Goal: Transaction & Acquisition: Book appointment/travel/reservation

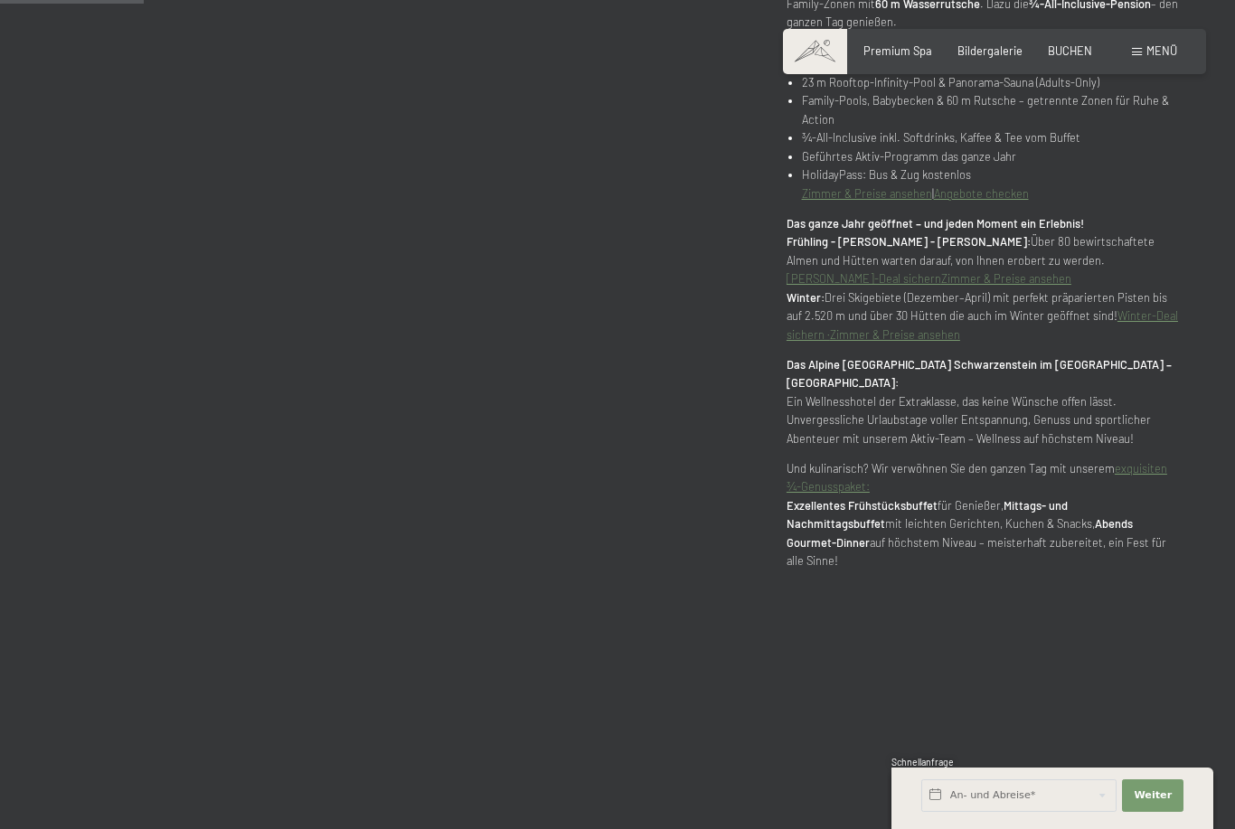
scroll to position [941, 0]
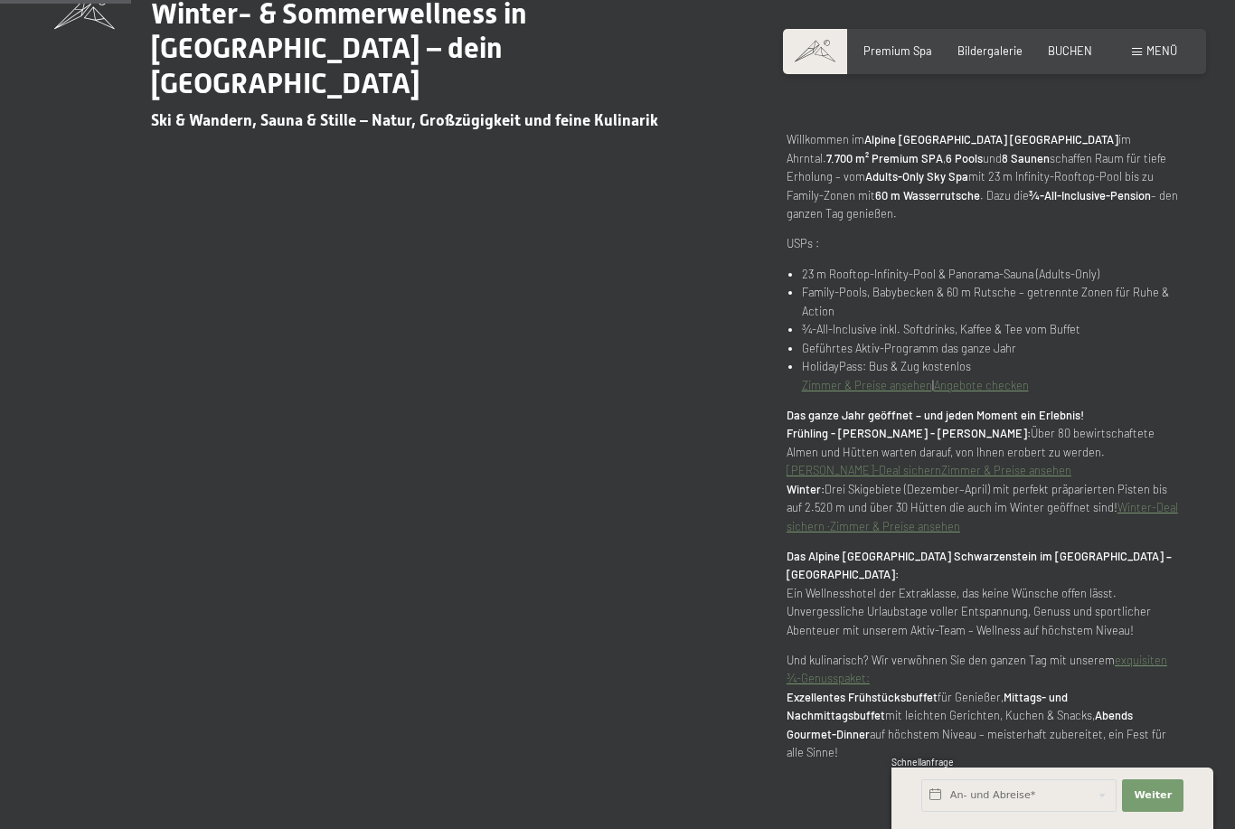
click at [837, 392] on link "Zimmer & Preise ansehen" at bounding box center [867, 385] width 130 height 14
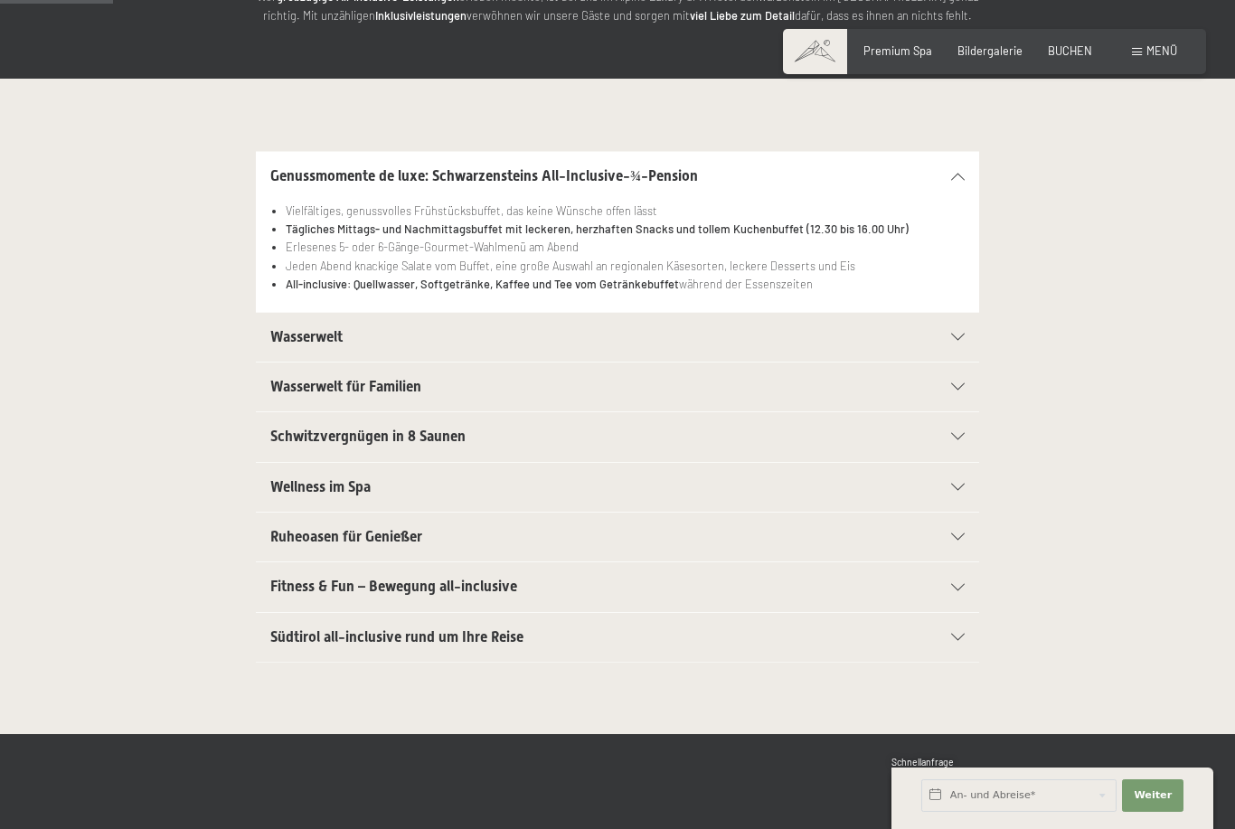
scroll to position [328, 0]
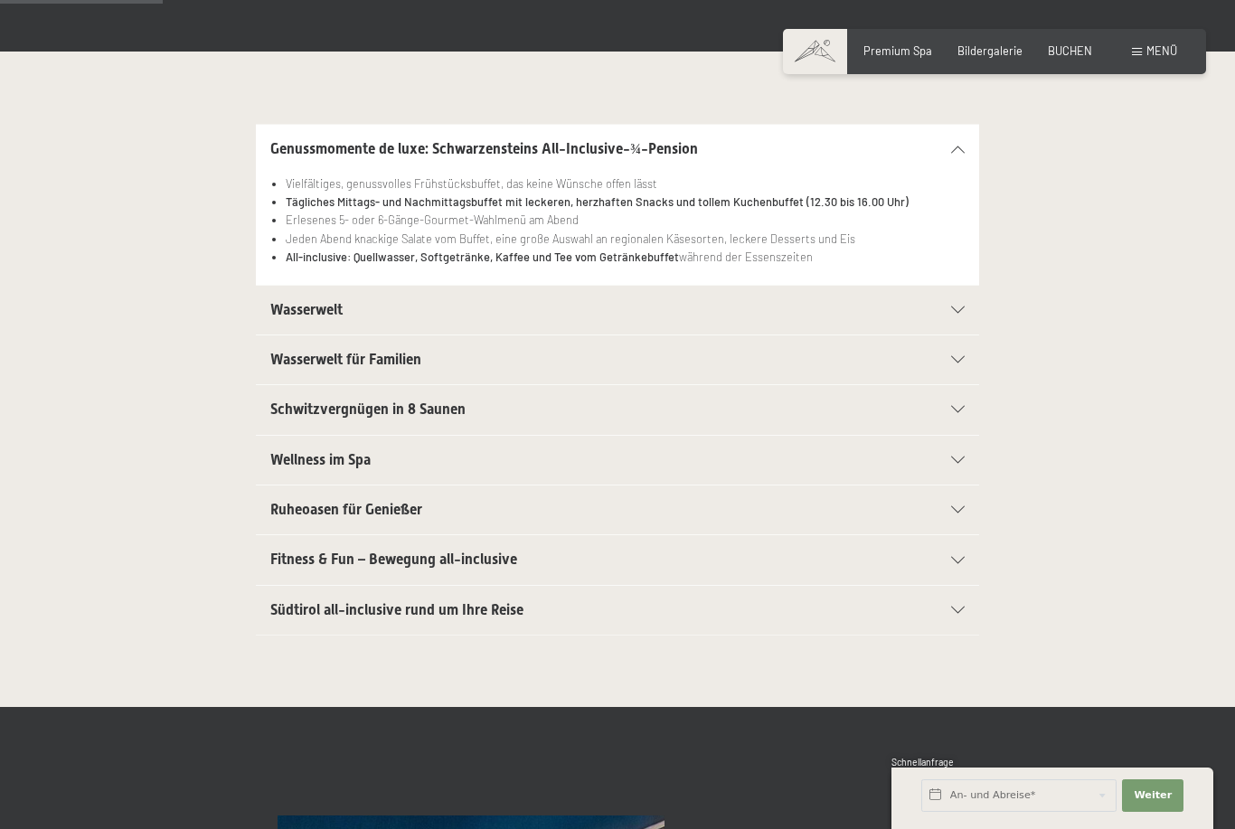
click at [645, 611] on h2 "Südtirol all-inclusive rund um Ihre Reise" at bounding box center [582, 610] width 625 height 20
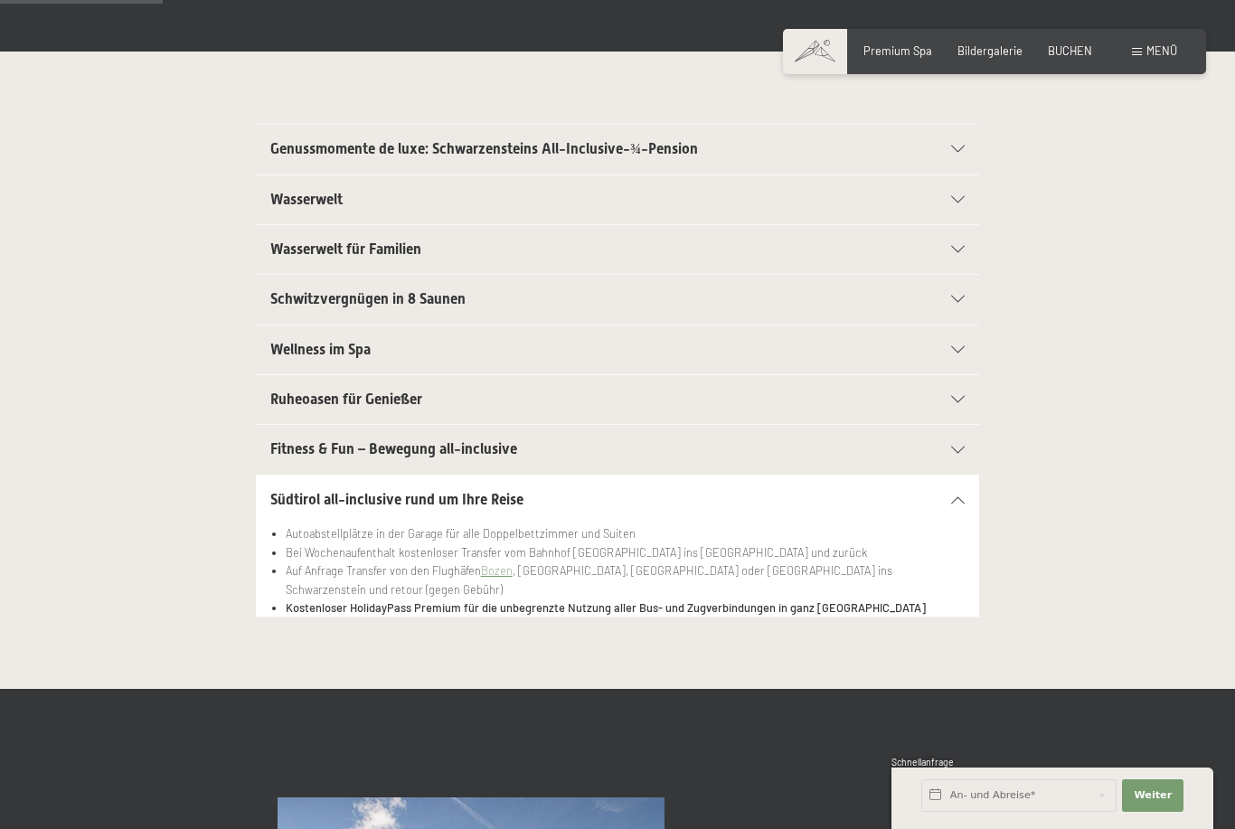
click at [659, 450] on h2 "Fitness & Fun – Bewegung all-inclusive" at bounding box center [582, 449] width 625 height 20
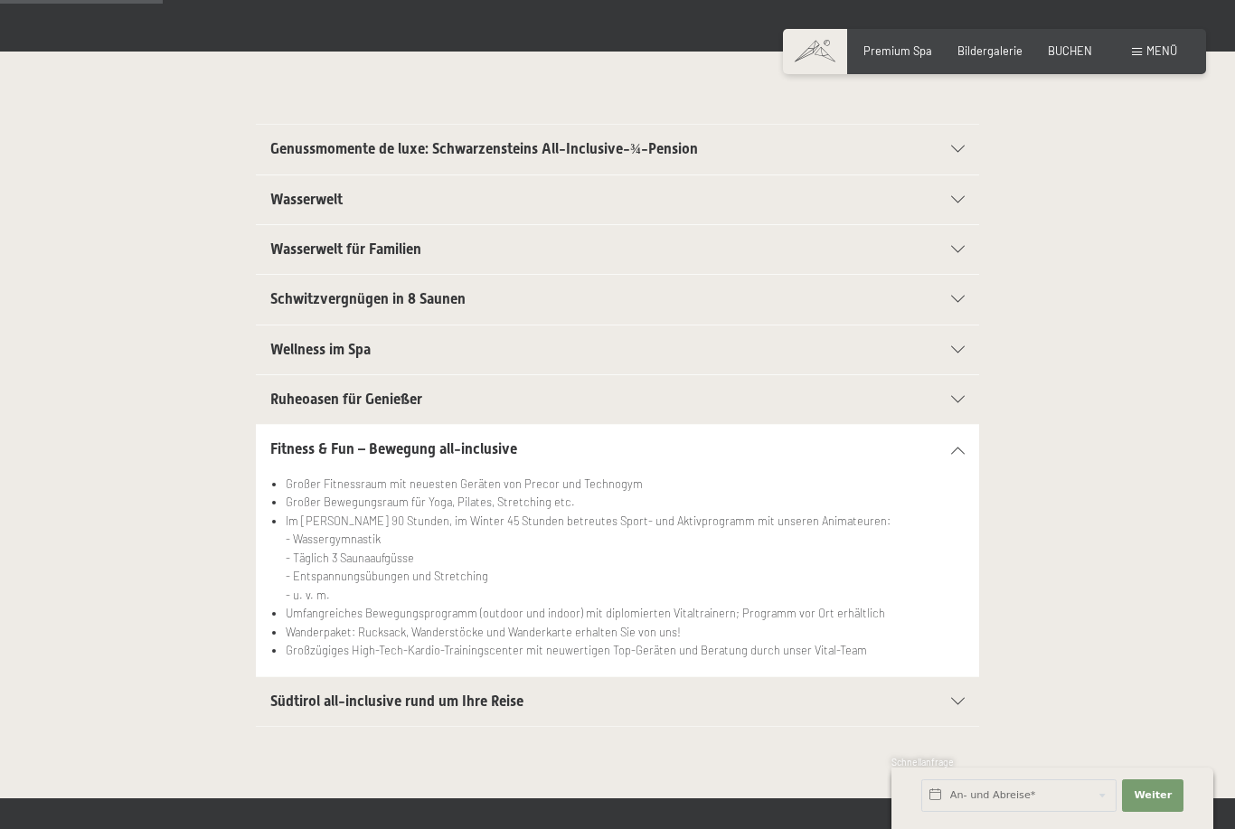
click at [659, 447] on h2 "Fitness & Fun – Bewegung all-inclusive" at bounding box center [582, 449] width 625 height 20
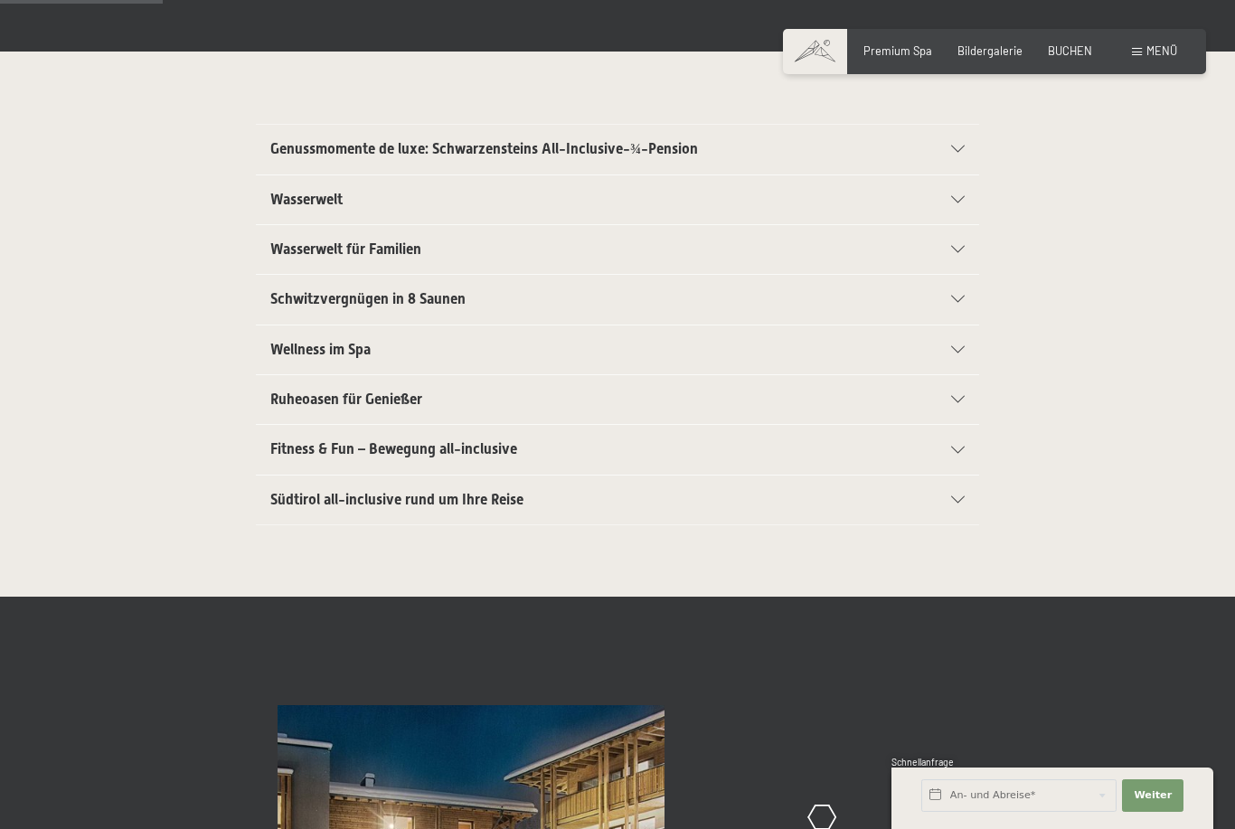
click at [676, 492] on h2 "Südtirol all-inclusive rund um Ihre Reise" at bounding box center [582, 500] width 625 height 20
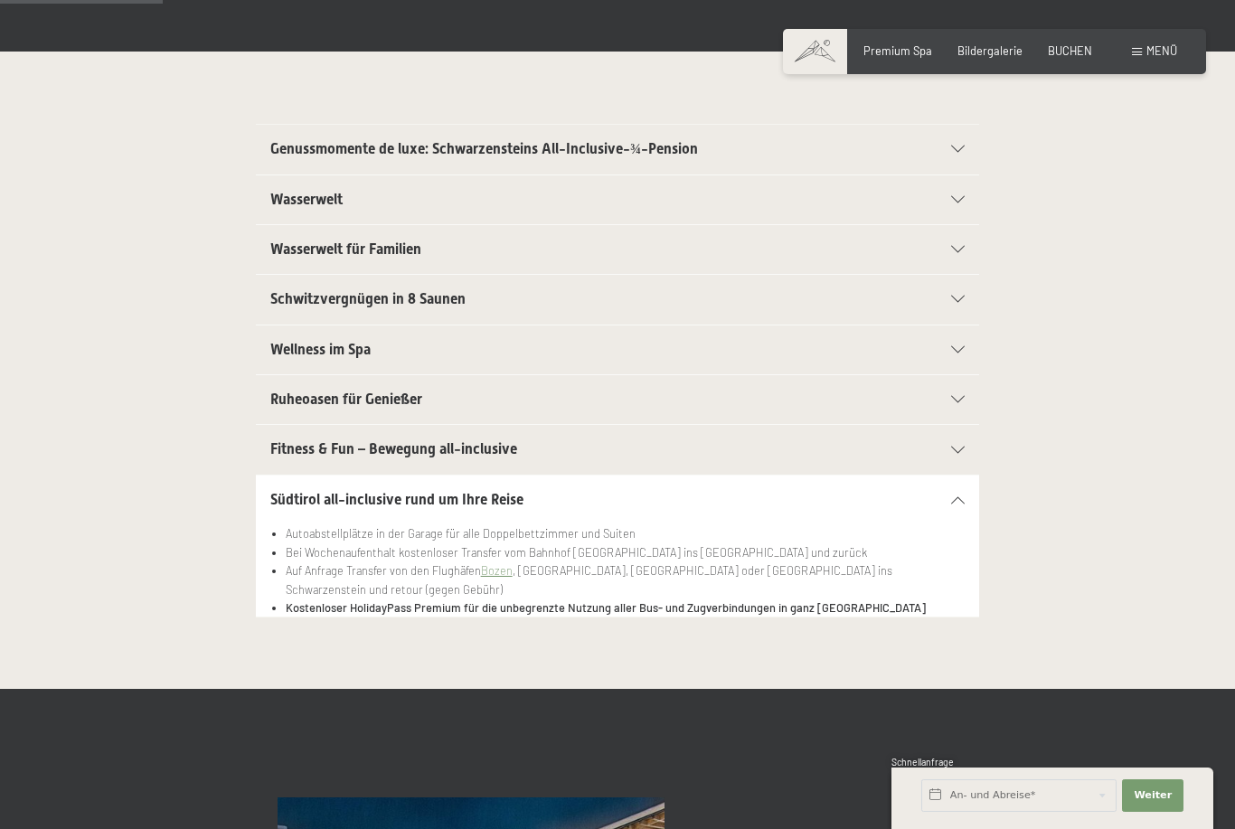
click at [679, 492] on h2 "Südtirol all-inclusive rund um Ihre Reise" at bounding box center [582, 500] width 625 height 20
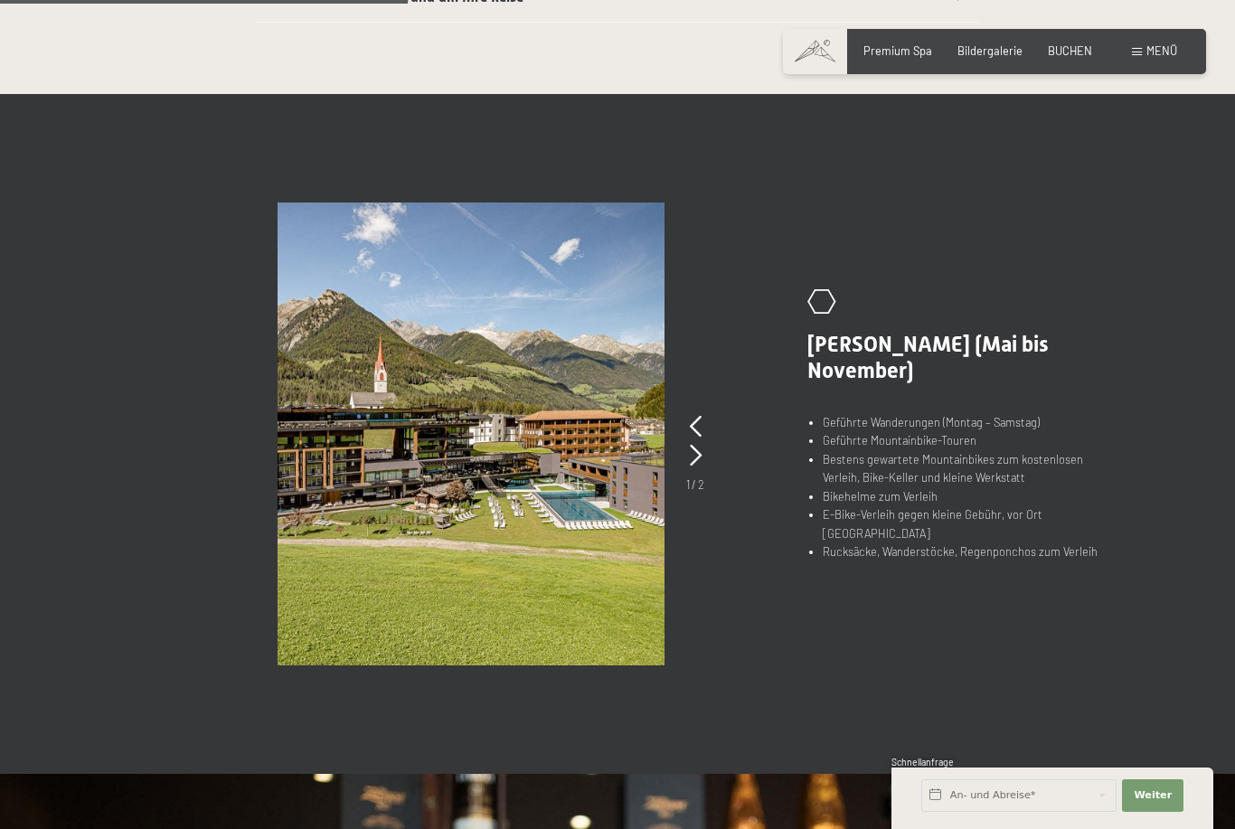
scroll to position [832, 0]
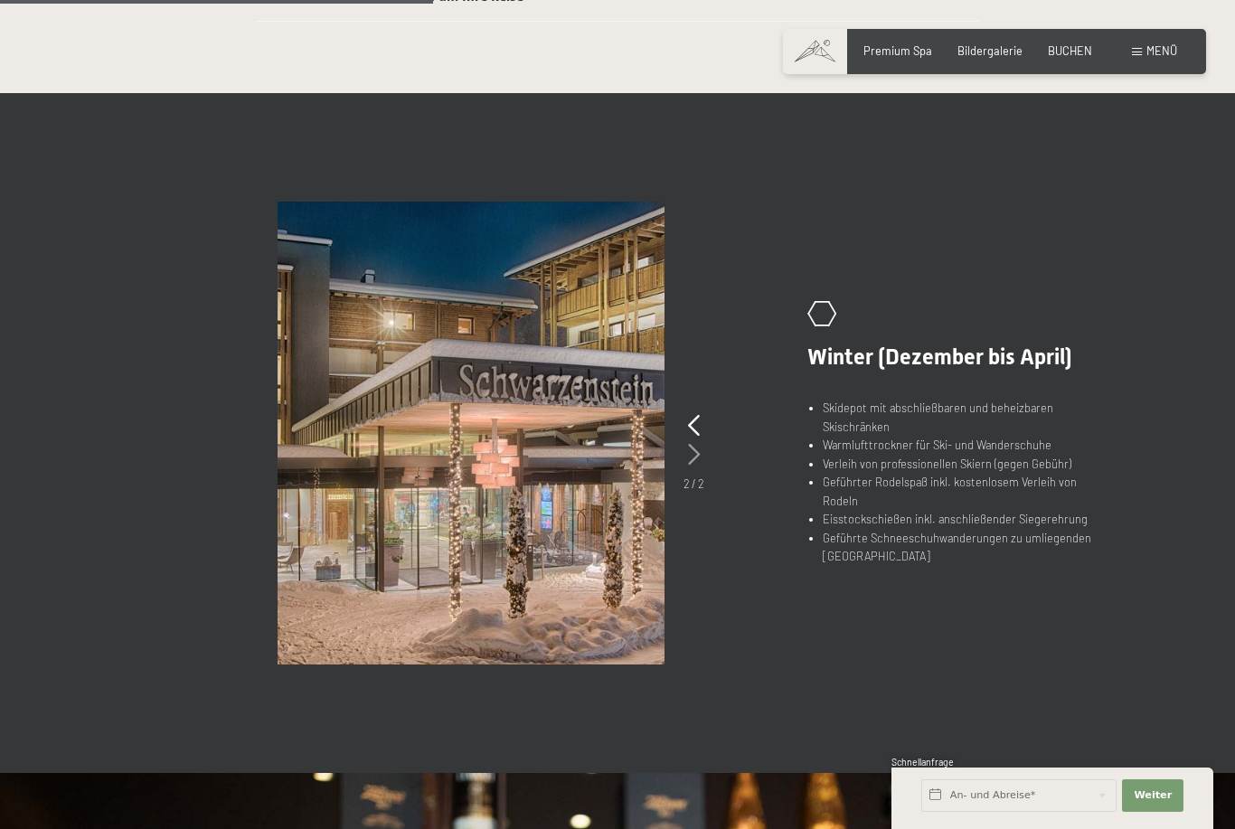
click at [693, 457] on icon at bounding box center [694, 455] width 12 height 22
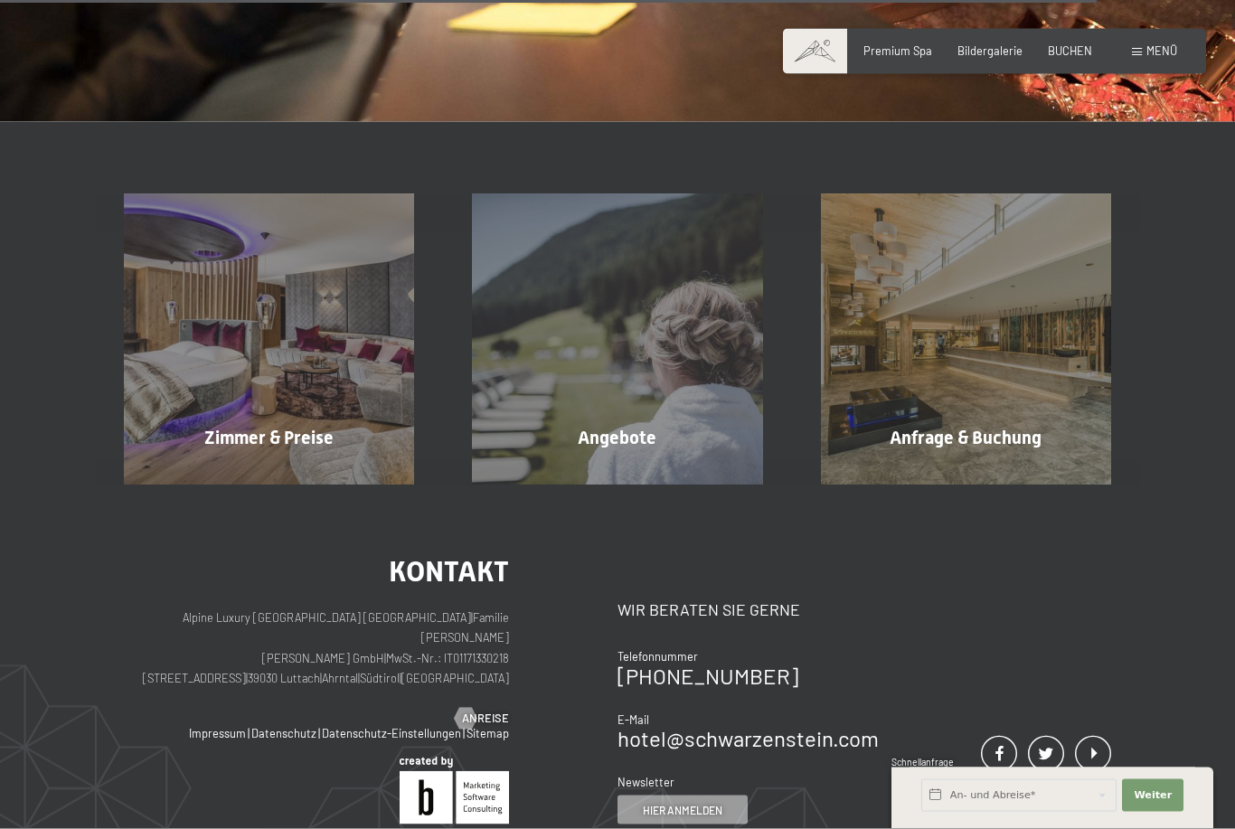
scroll to position [2192, 0]
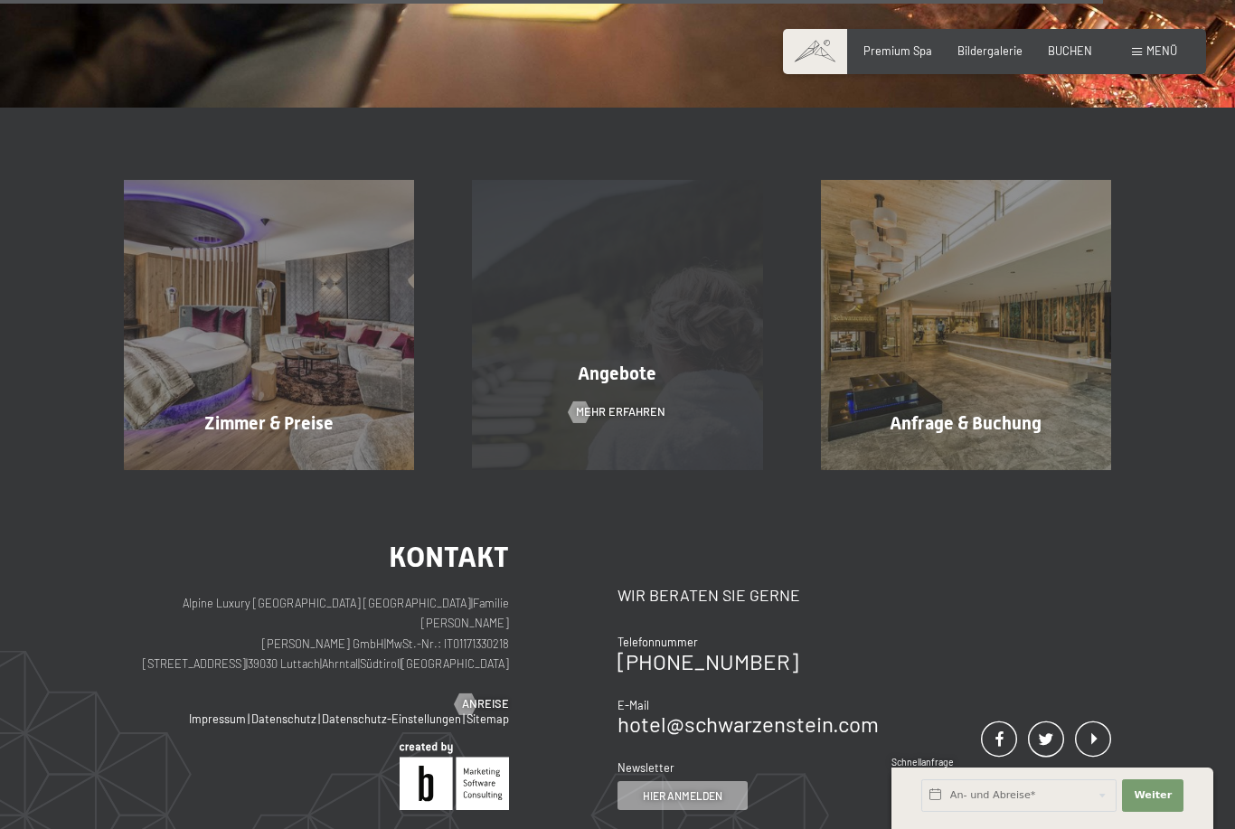
click at [618, 371] on span "Angebote" at bounding box center [617, 373] width 79 height 22
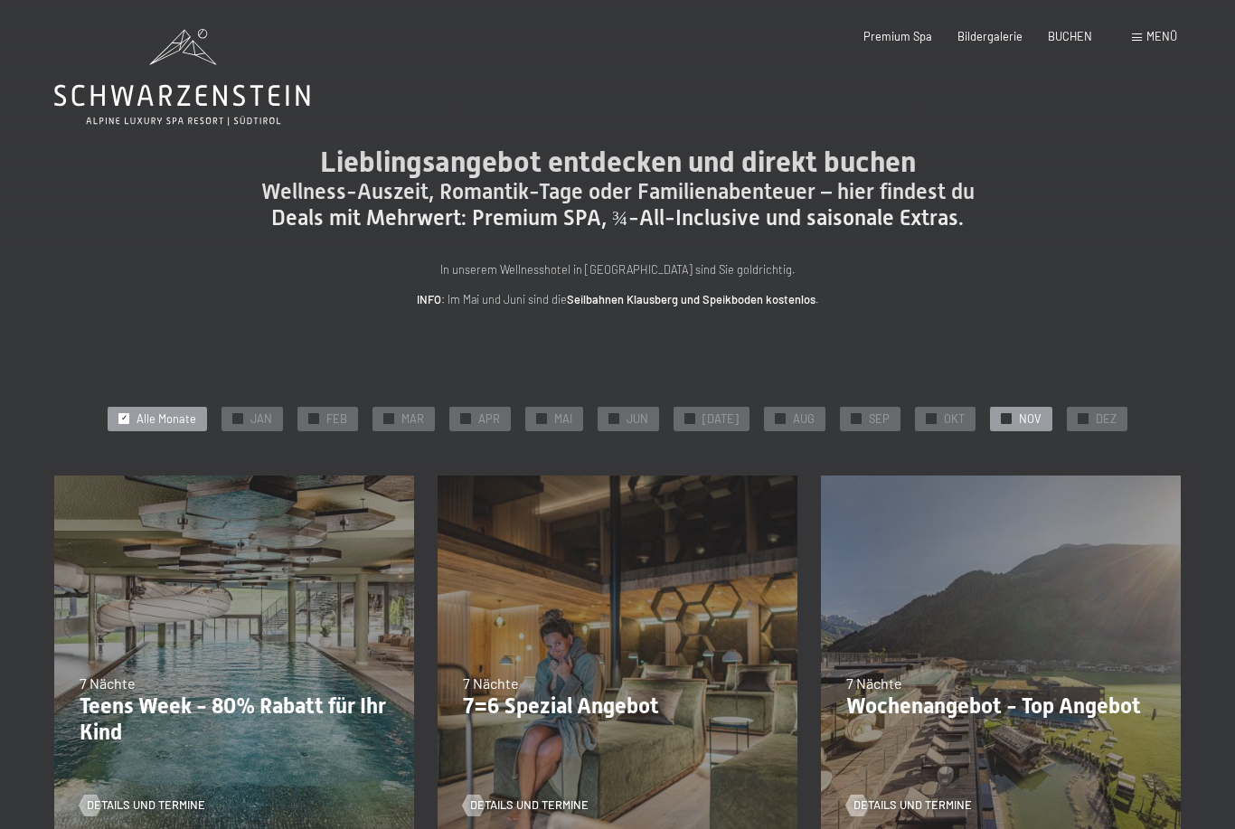
click at [1003, 417] on span "✓" at bounding box center [1006, 419] width 6 height 10
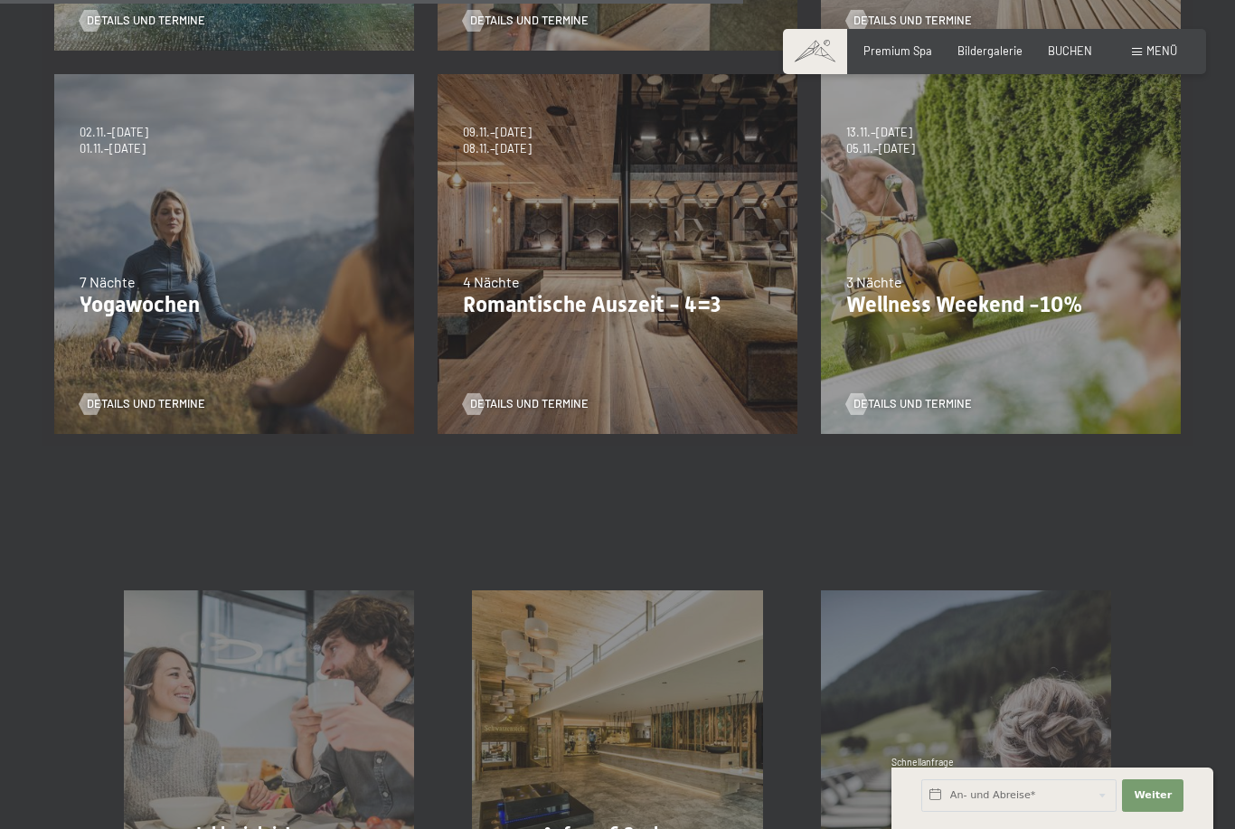
scroll to position [713, 0]
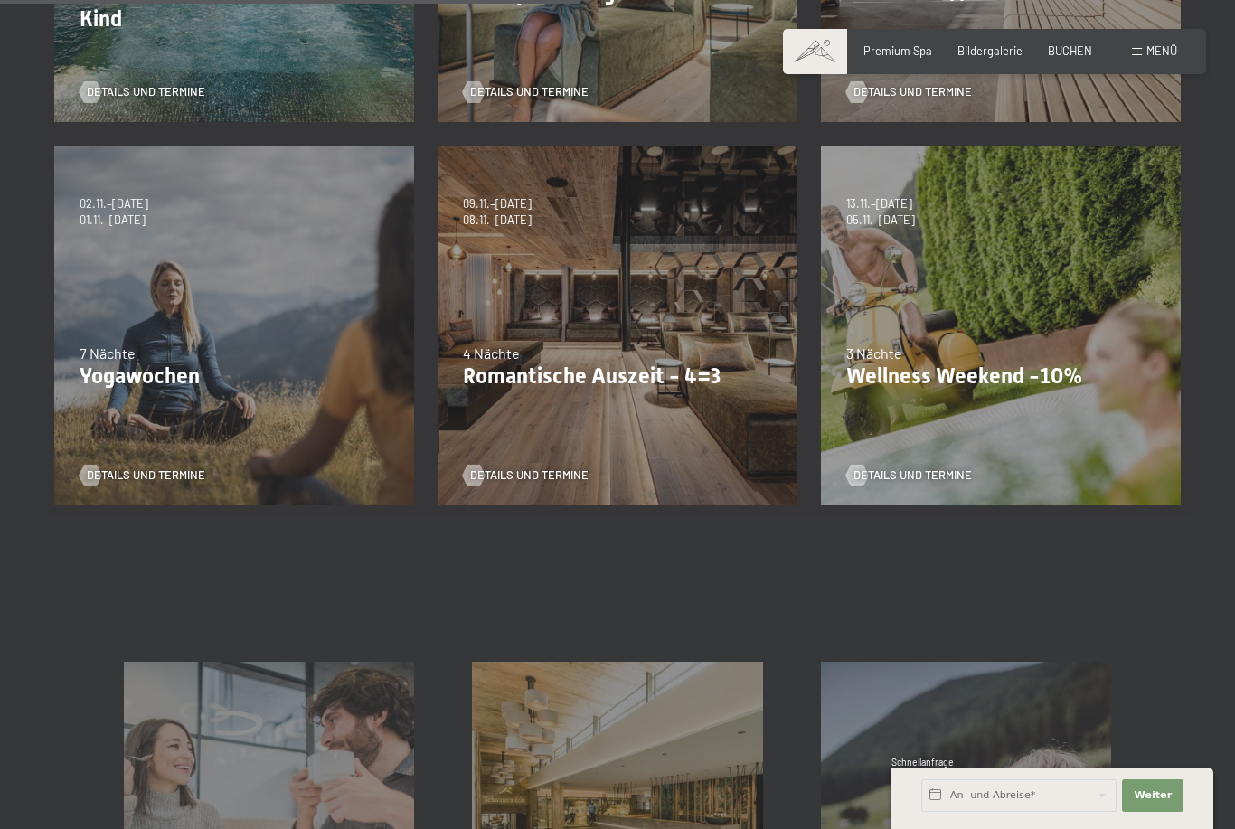
click at [895, 313] on div "13.11.–01.12.2025 11.12.–22.12.2025 15.01.–26.01.2026 12.03.–23.03.2026 14.05.–…" at bounding box center [1000, 325] width 383 height 383
click at [963, 423] on div "13.11.–01.12.2025 11.12.–22.12.2025 15.01.–26.01.2026 12.03.–23.03.2026 14.05.–…" at bounding box center [1000, 325] width 383 height 383
click at [874, 472] on span "Details und Termine" at bounding box center [930, 475] width 118 height 16
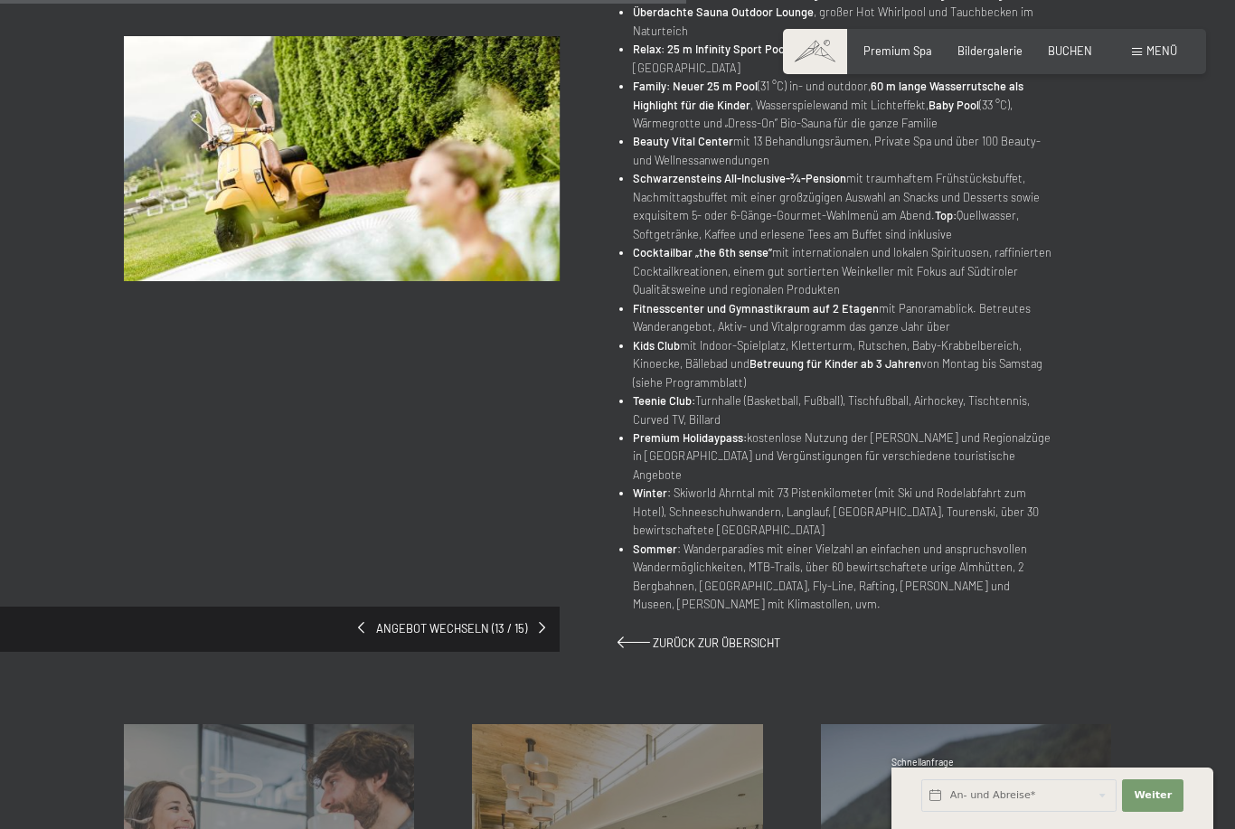
scroll to position [913, 0]
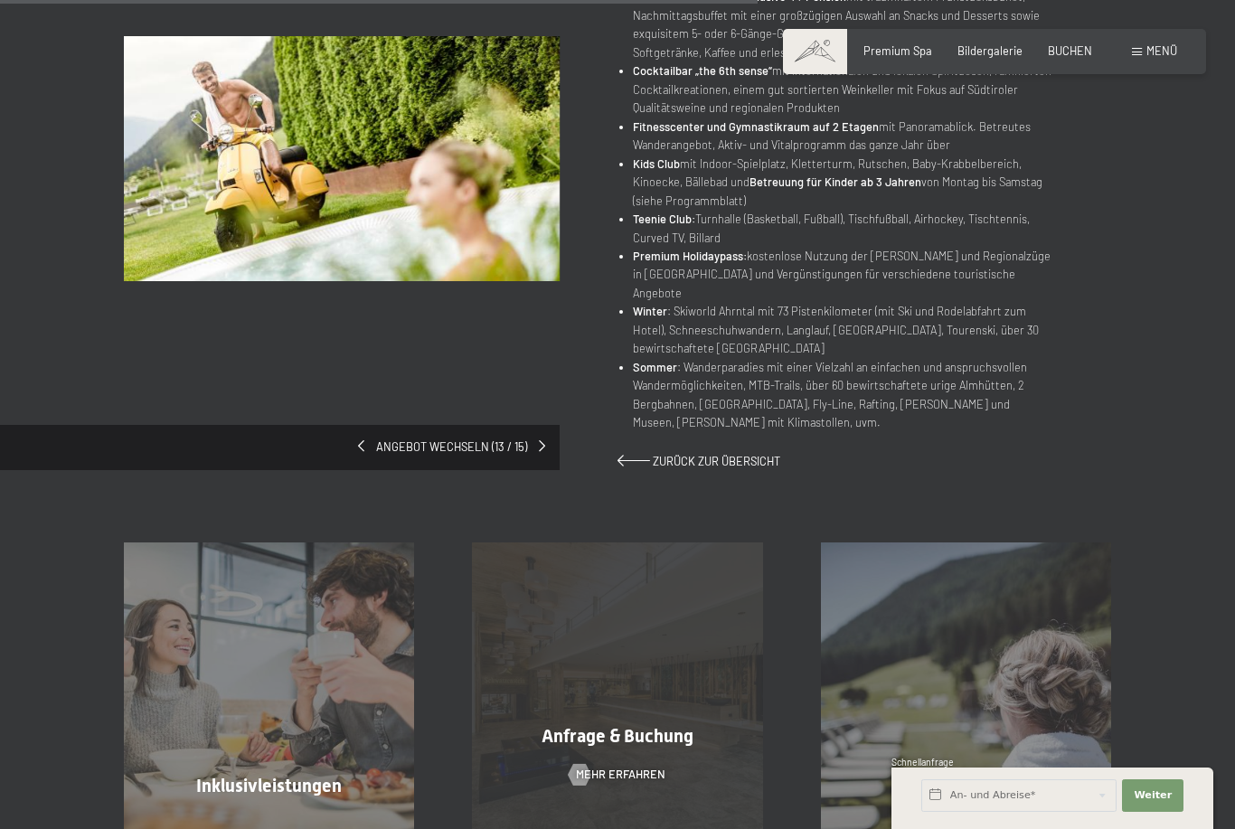
click at [524, 610] on div "Anfrage & Buchung Mehr erfahren" at bounding box center [617, 687] width 348 height 290
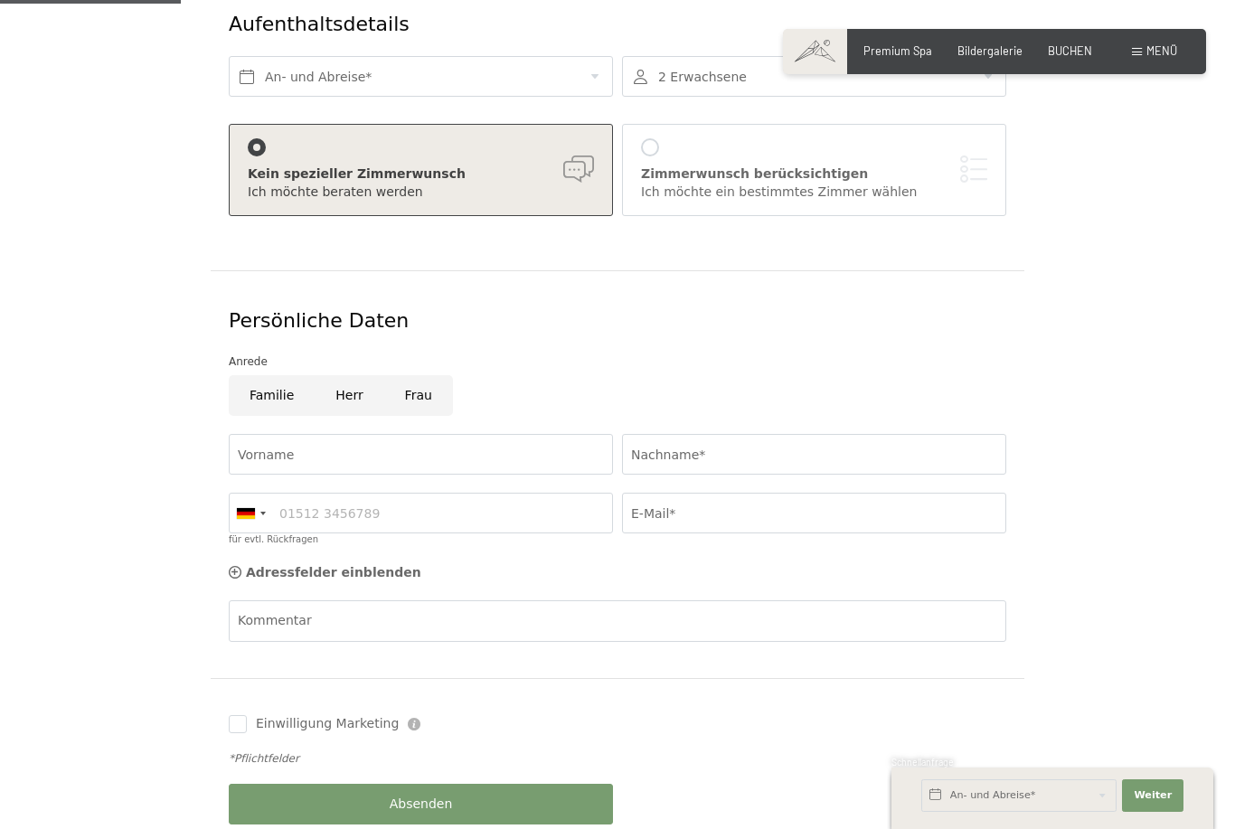
scroll to position [199, 0]
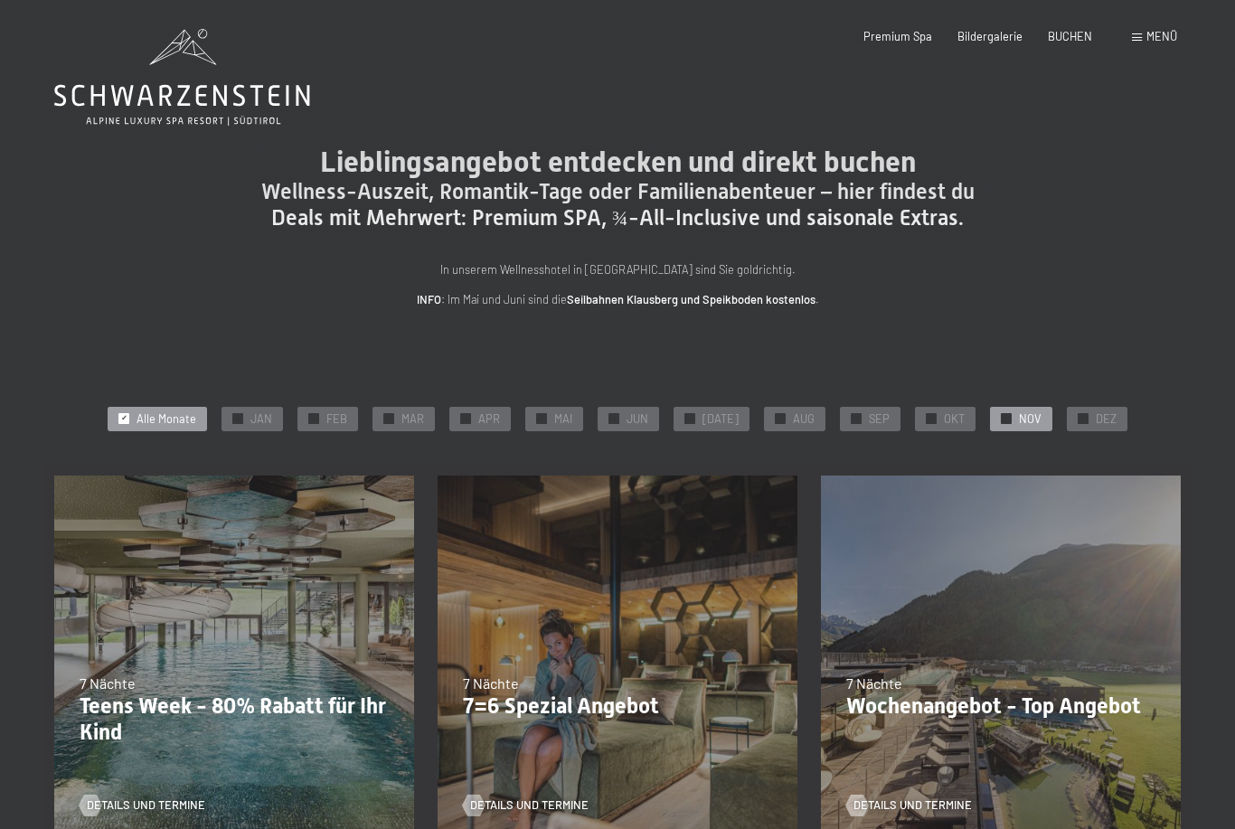
click at [997, 424] on div "✓ NOV" at bounding box center [1021, 419] width 62 height 25
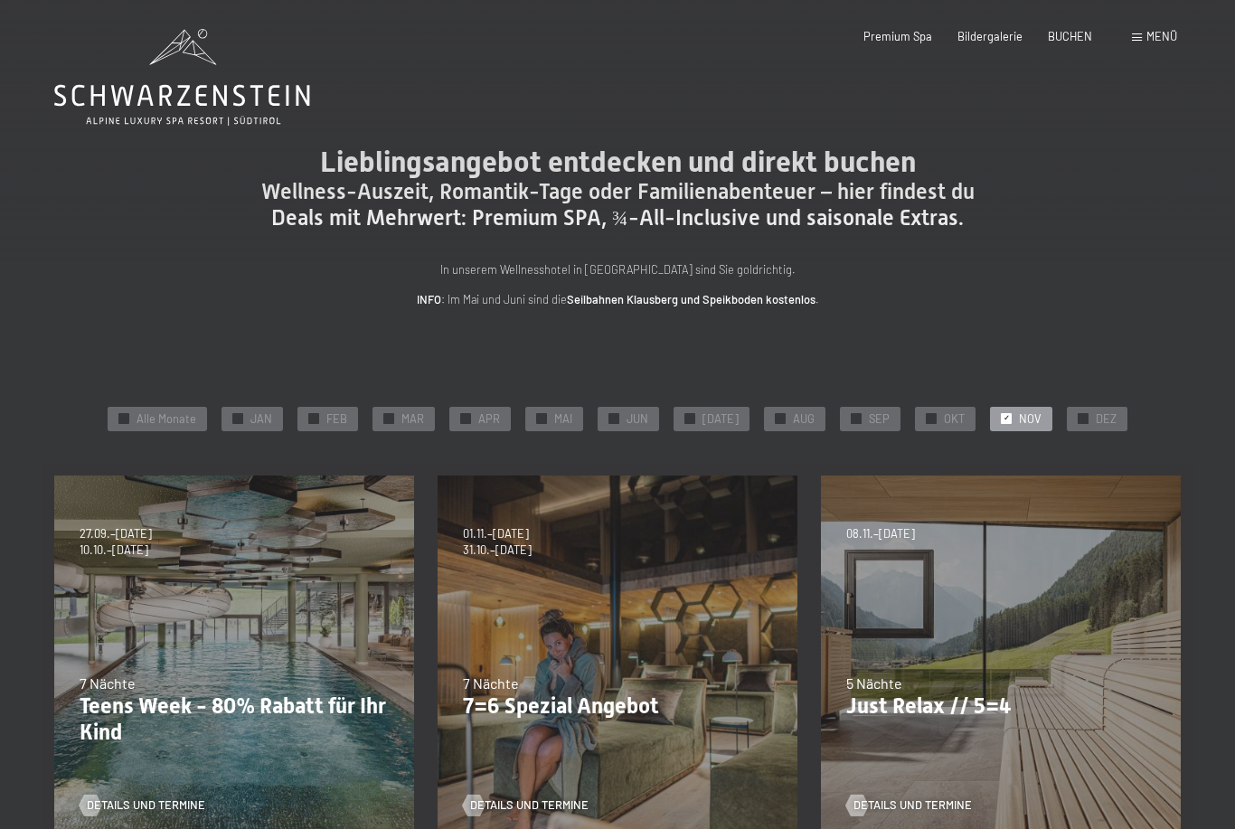
click at [1155, 39] on span "Menü" at bounding box center [1161, 36] width 31 height 14
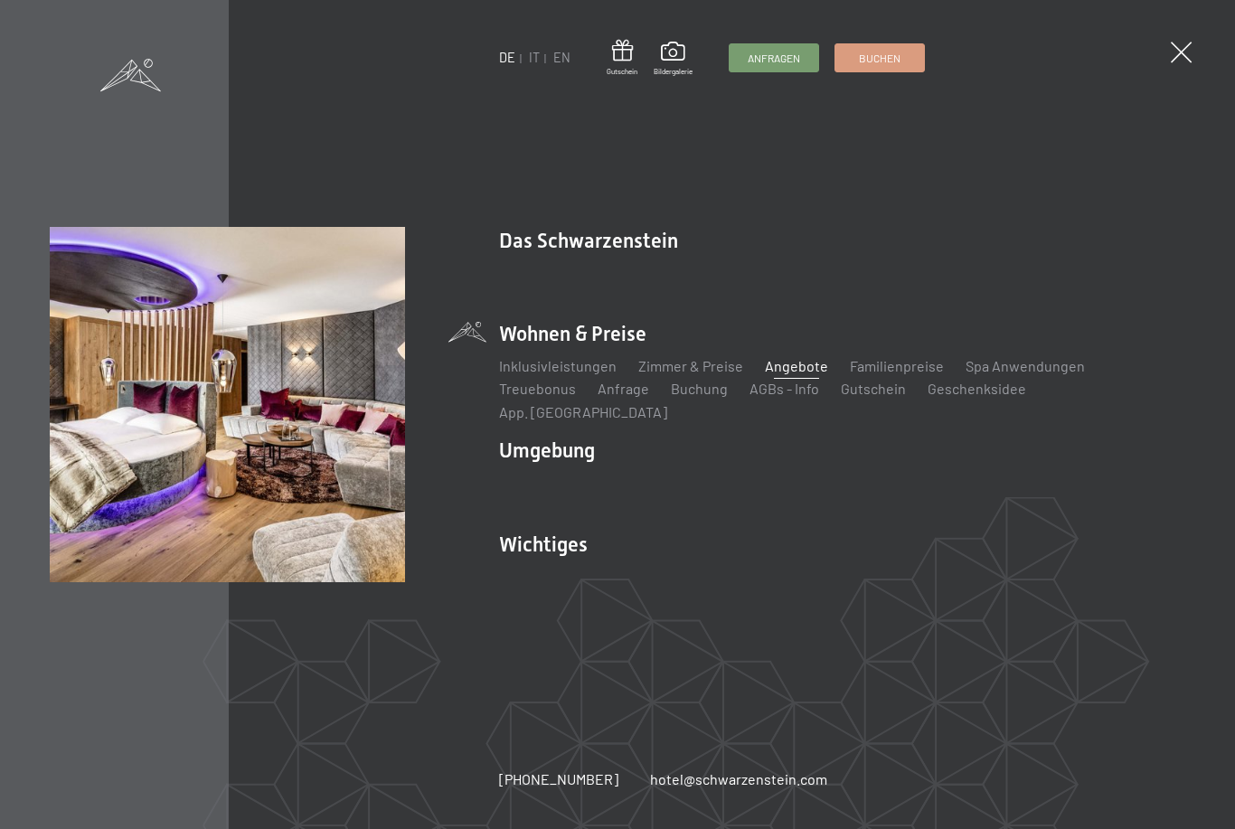
click at [618, 337] on li "Wohnen & Preise Inklusivleistungen Zimmer & Preise Liste Angebote Liste Familie…" at bounding box center [842, 371] width 686 height 102
click at [552, 356] on li "Wohnen & Preise Inklusivleistungen Zimmer & Preise Liste Angebote Liste Familie…" at bounding box center [842, 371] width 686 height 102
click at [541, 348] on li "Wohnen & Preise Inklusivleistungen Zimmer & Preise Liste Angebote Liste Familie…" at bounding box center [842, 371] width 686 height 102
click at [704, 374] on link "Zimmer & Preise" at bounding box center [690, 365] width 105 height 17
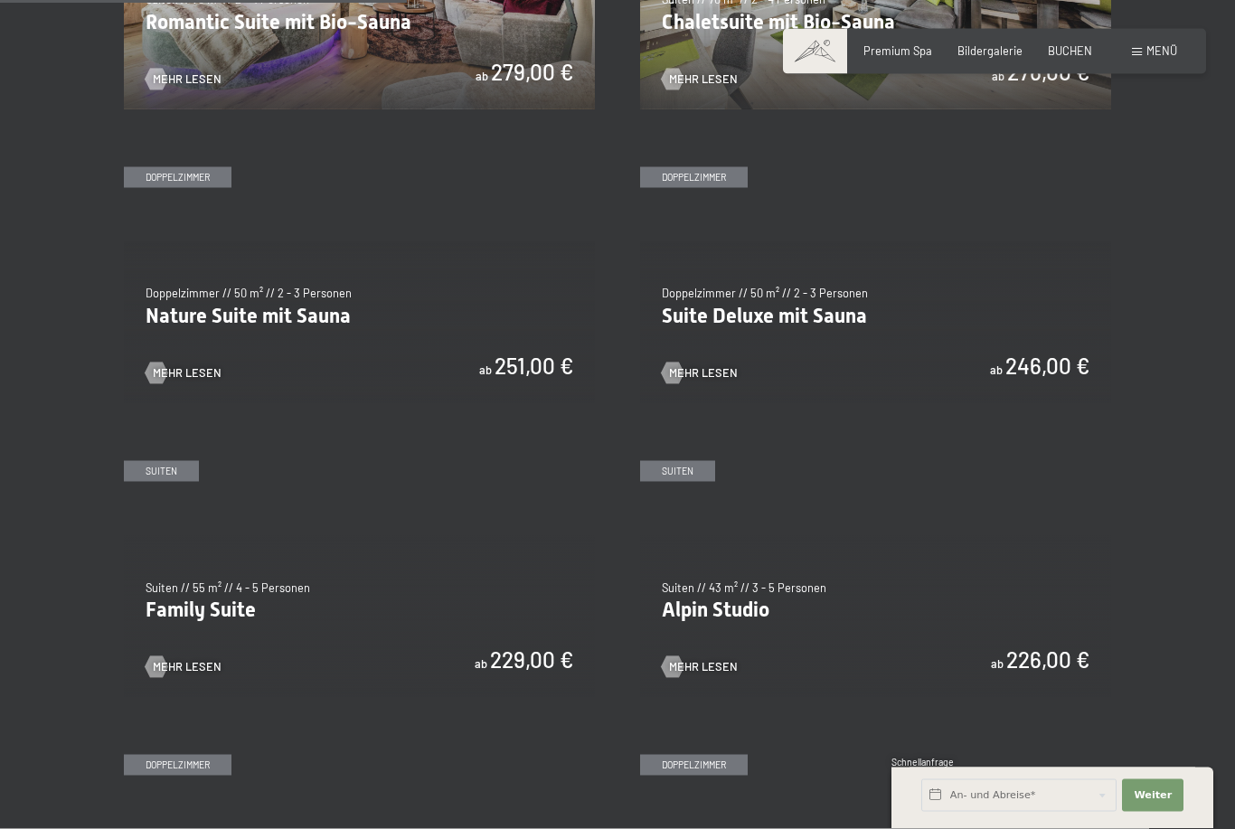
scroll to position [1391, 0]
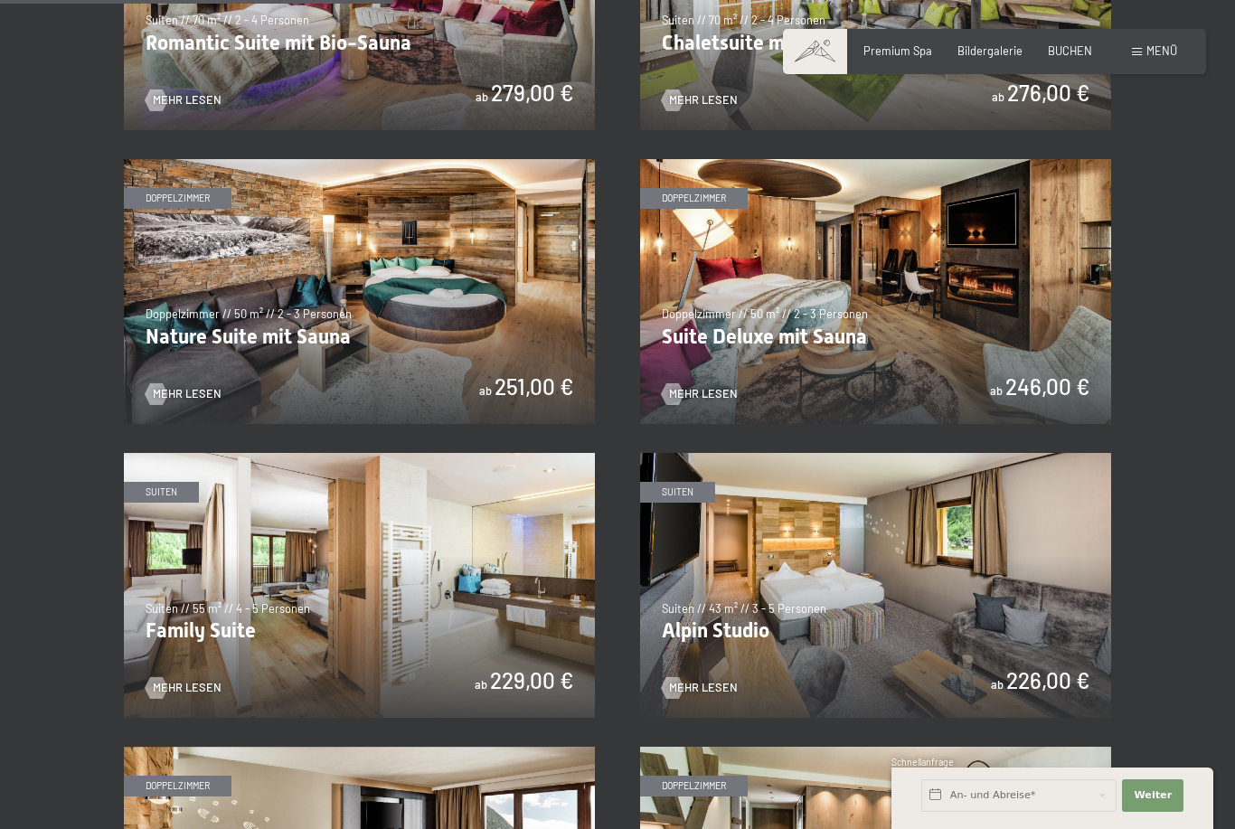
click at [507, 277] on img at bounding box center [359, 291] width 471 height 265
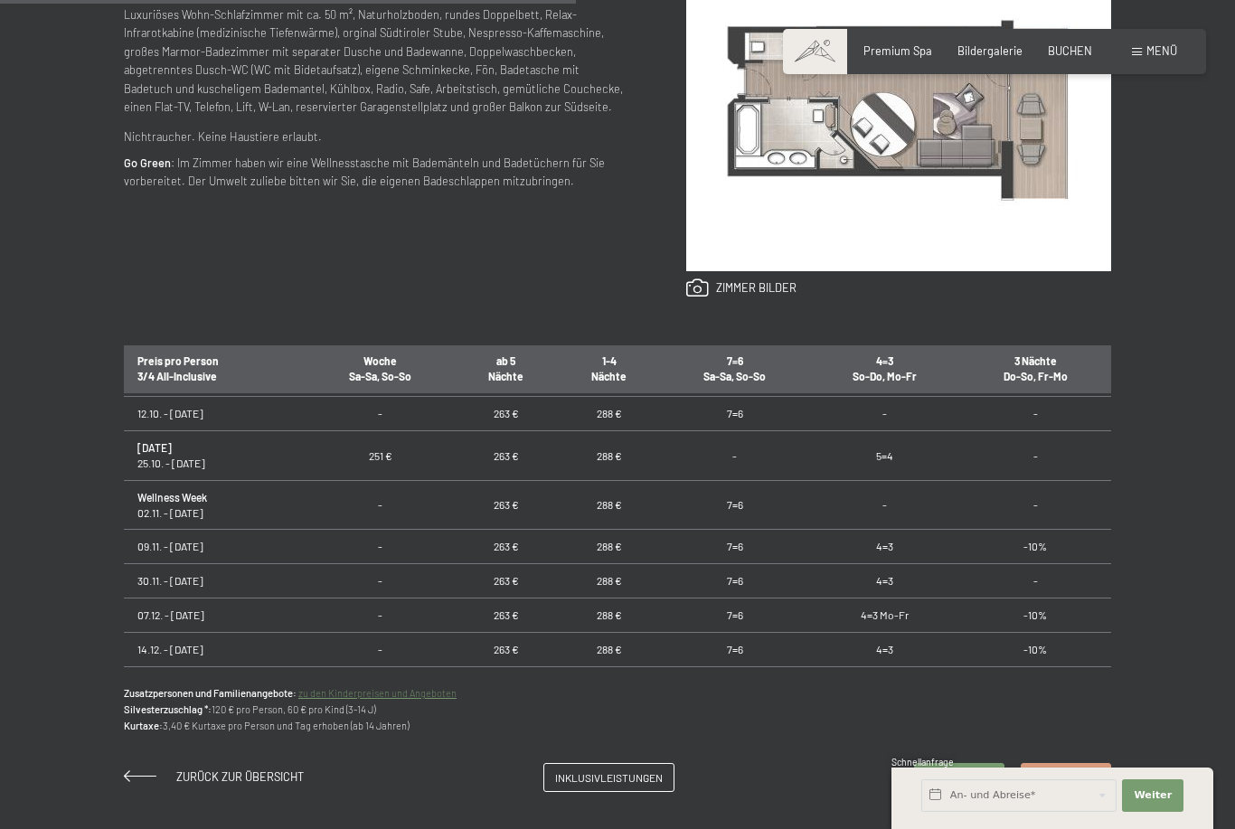
scroll to position [52, 0]
click at [622, 783] on span "Inklusivleistungen" at bounding box center [609, 774] width 108 height 15
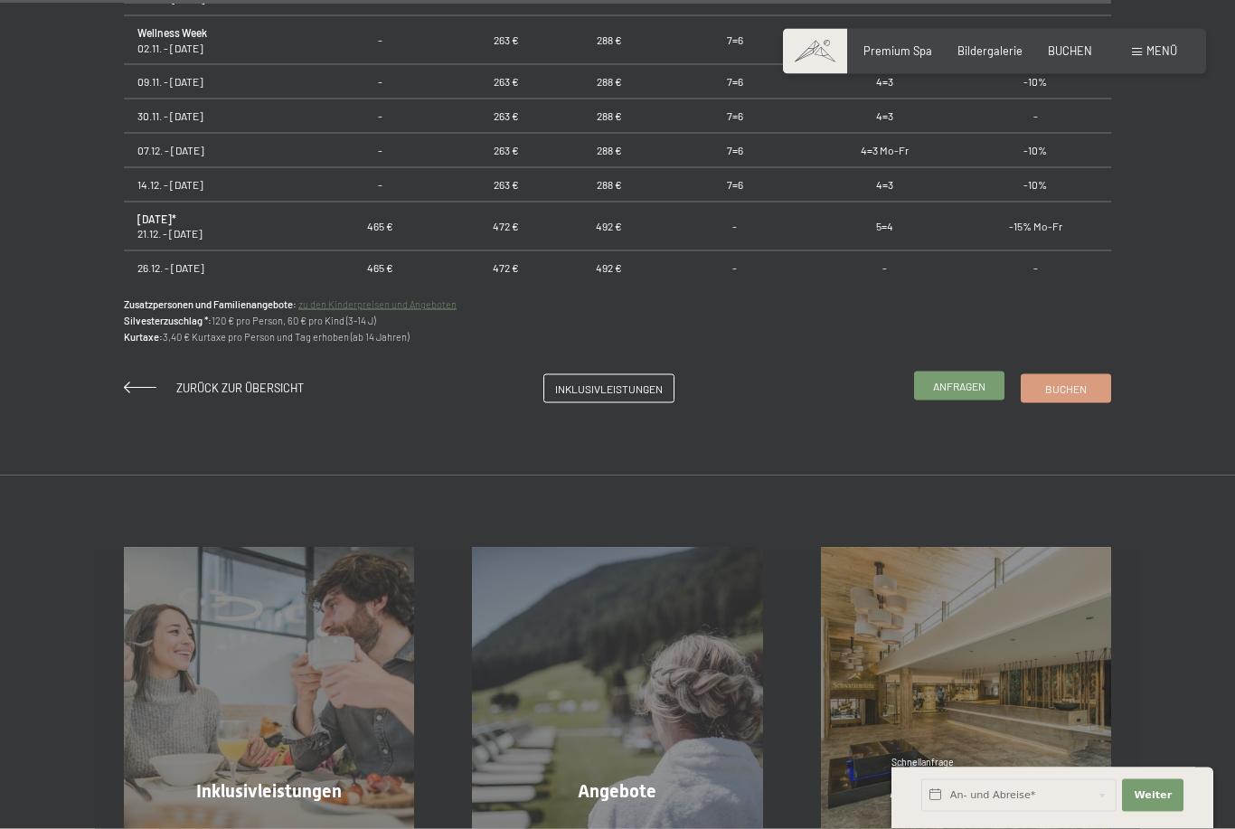
scroll to position [1247, 0]
click at [1054, 393] on span "Buchen" at bounding box center [1066, 385] width 42 height 15
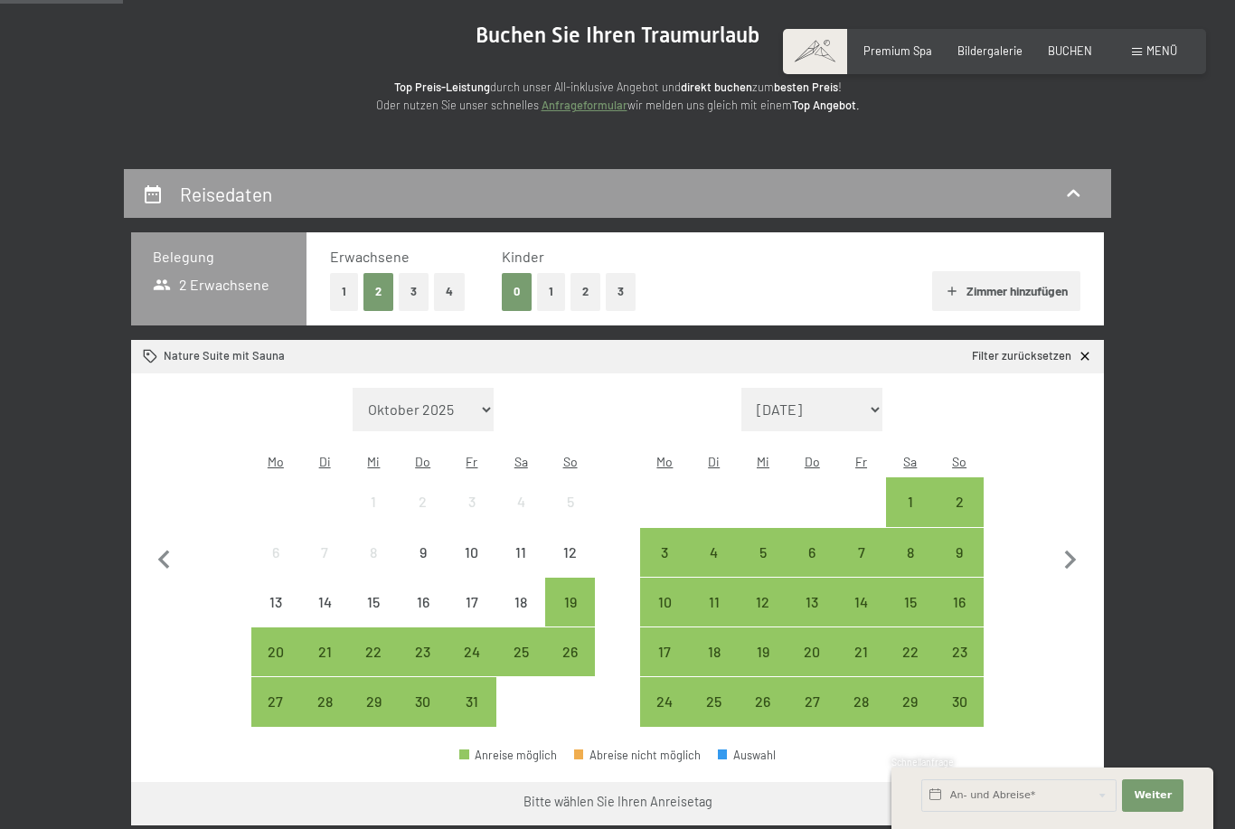
scroll to position [177, 0]
click at [865, 594] on div "14" at bounding box center [860, 616] width 45 height 45
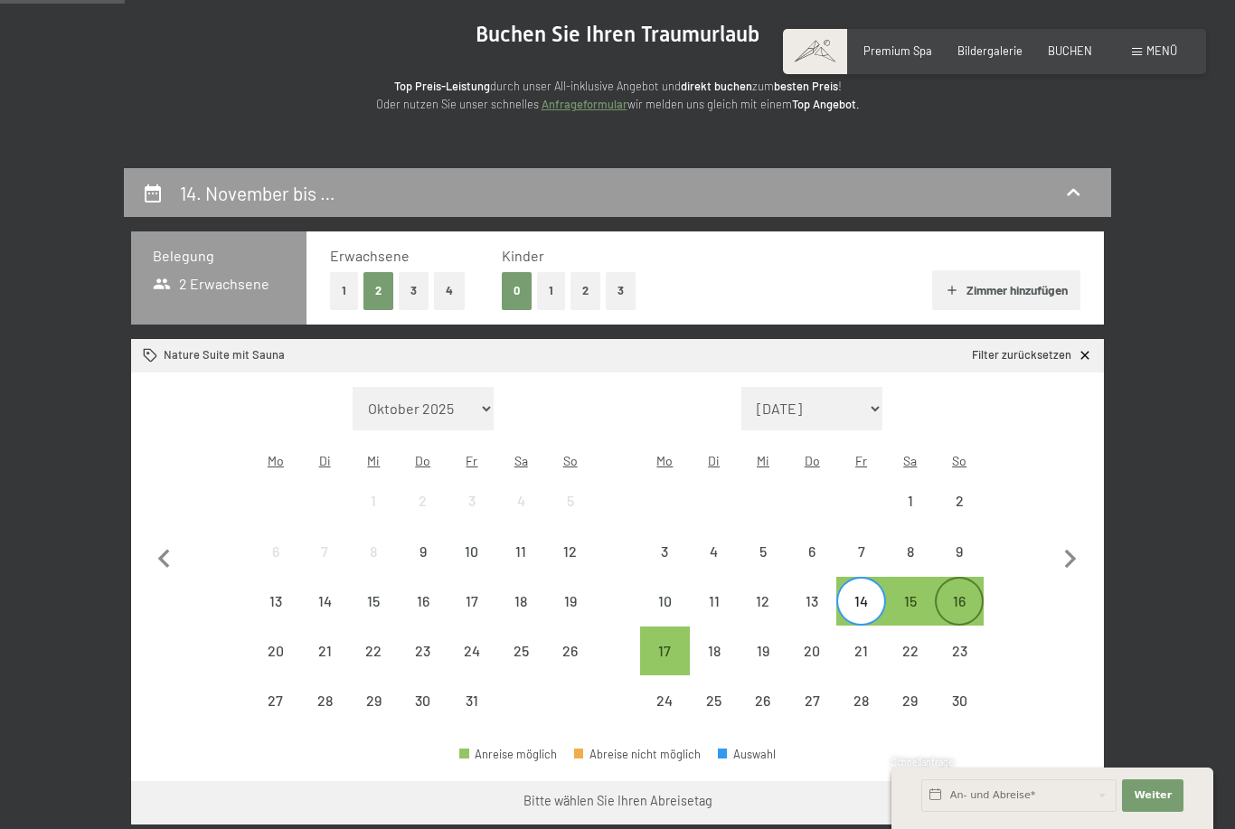
click at [972, 594] on div "16" at bounding box center [958, 616] width 45 height 45
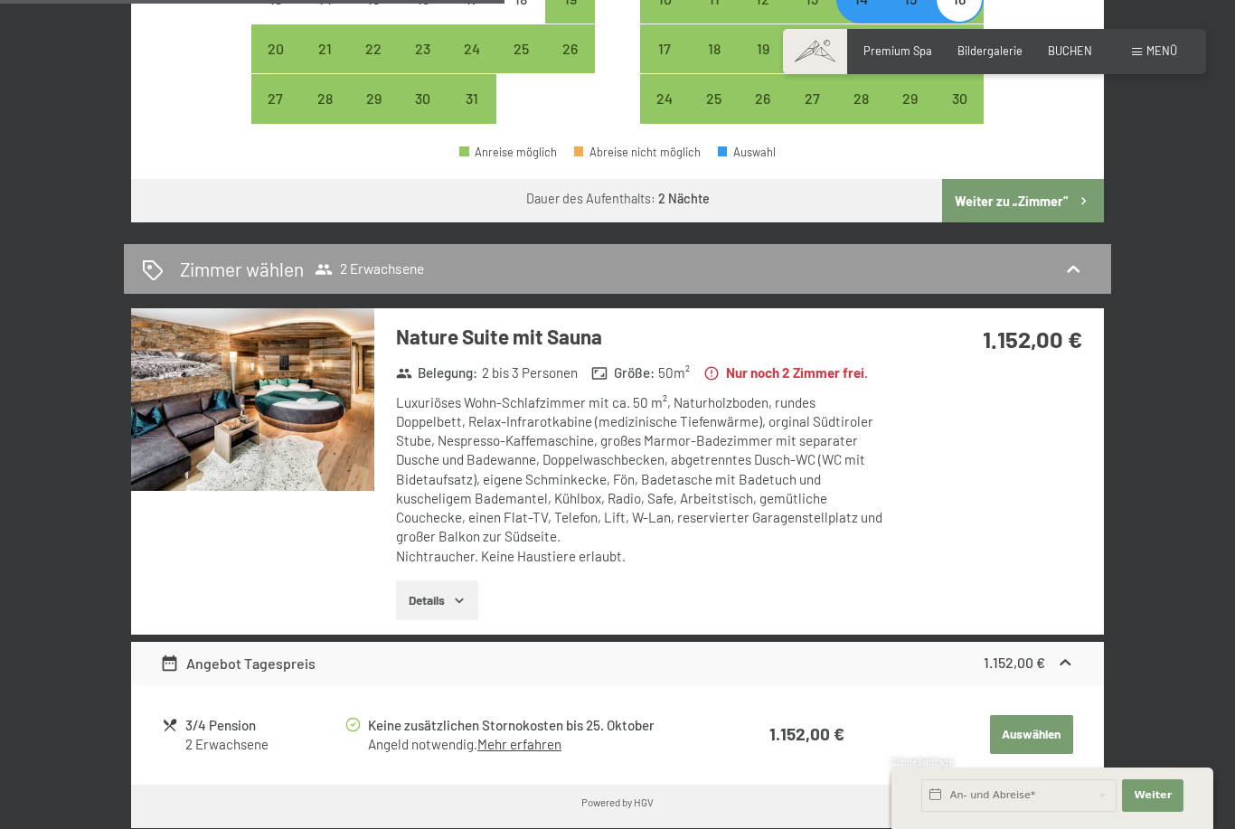
scroll to position [822, 0]
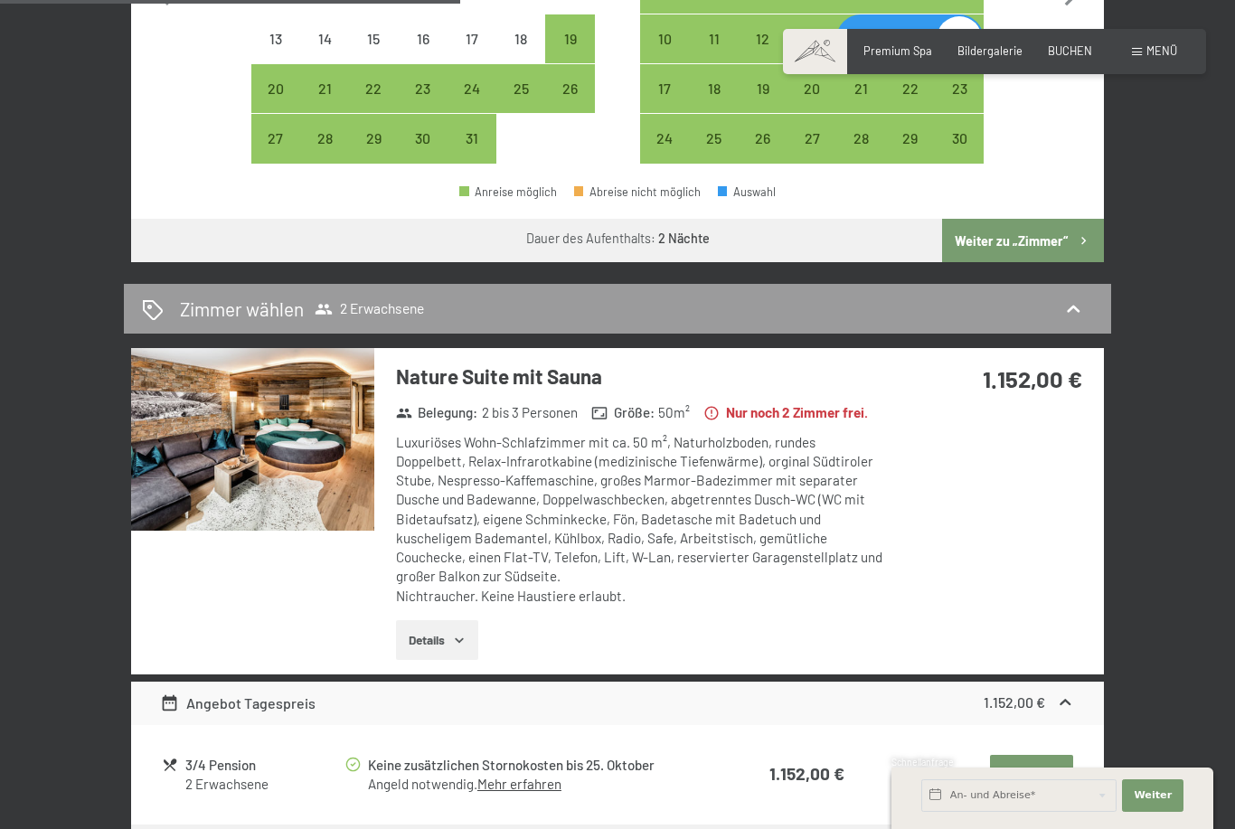
click at [982, 230] on button "Weiter zu „Zimmer“" at bounding box center [1023, 240] width 162 height 43
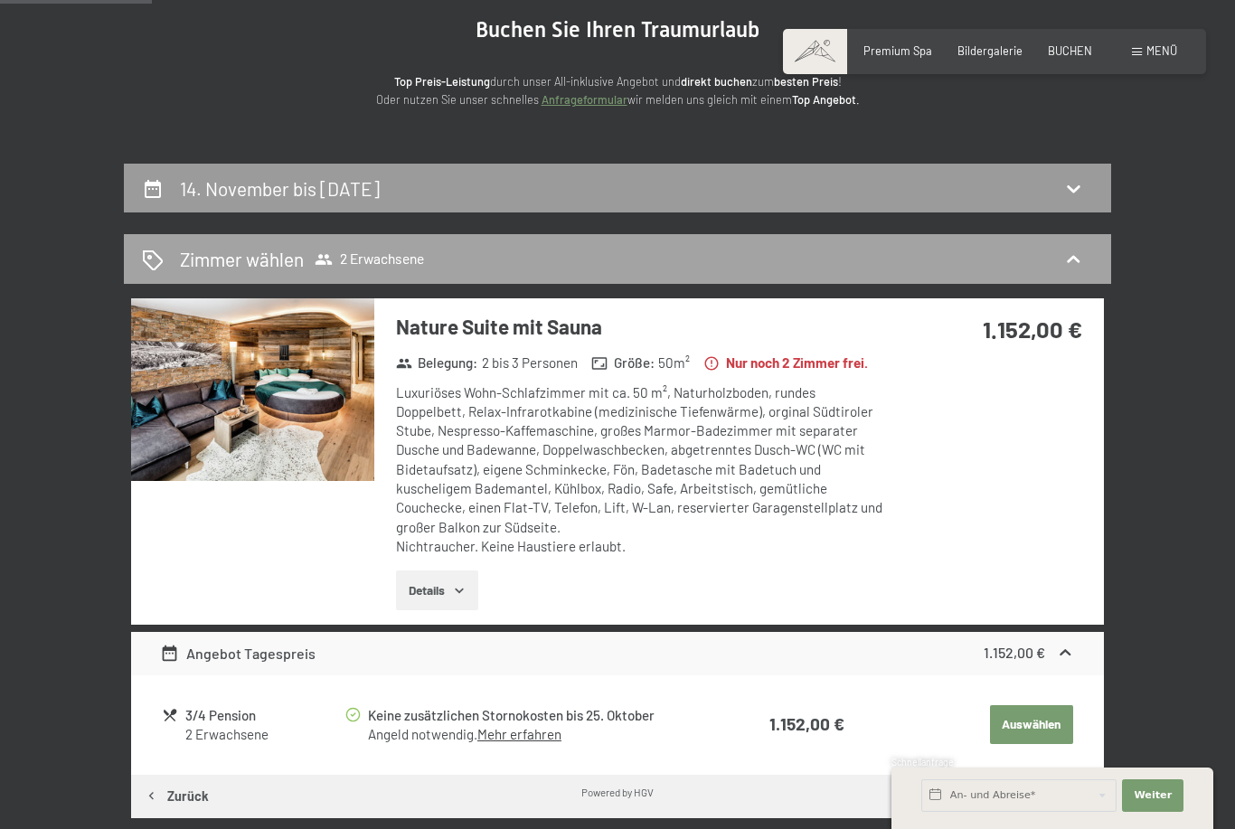
scroll to position [151, 0]
